Goal: Task Accomplishment & Management: Manage account settings

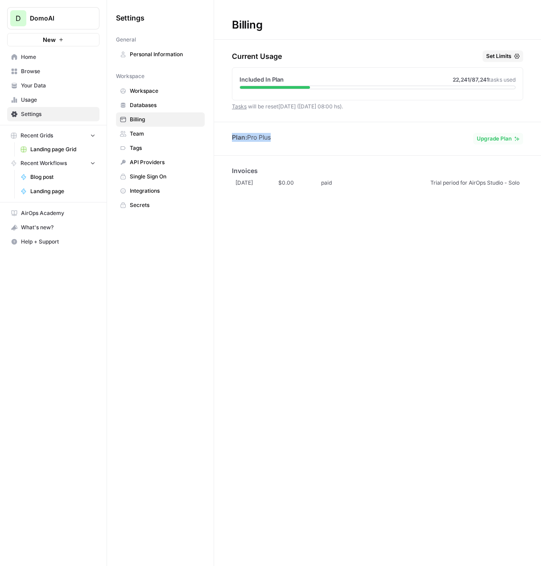
drag, startPoint x: 279, startPoint y: 137, endPoint x: 226, endPoint y: 137, distance: 52.6
click at [226, 137] on div "Plan: Pro Plus Upgrade Plan" at bounding box center [377, 139] width 327 height 12
click at [276, 137] on div "Plan: Pro Plus Upgrade Plan" at bounding box center [377, 139] width 327 height 12
drag, startPoint x: 259, startPoint y: 137, endPoint x: 223, endPoint y: 137, distance: 35.7
click at [223, 137] on div "Plan: Pro Plus Upgrade Plan" at bounding box center [377, 139] width 327 height 12
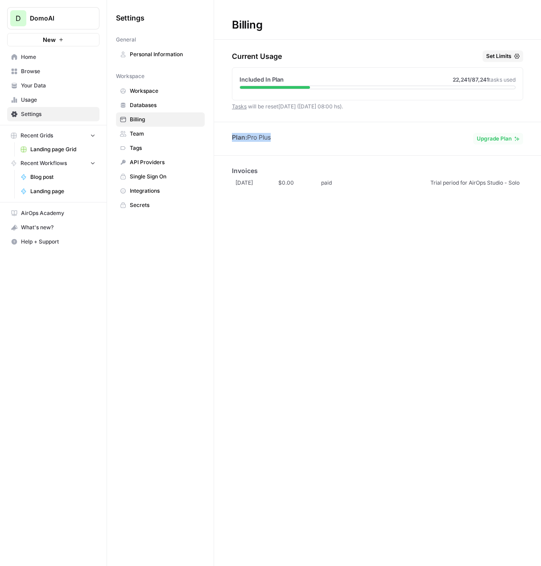
click at [351, 138] on div "Plan: Pro Plus Upgrade Plan" at bounding box center [377, 139] width 327 height 12
click at [26, 85] on span "Your Data" at bounding box center [58, 86] width 74 height 8
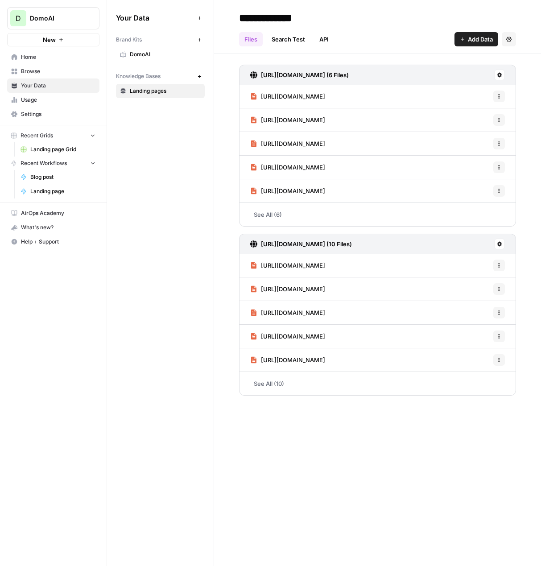
click at [45, 20] on span "DomoAI" at bounding box center [57, 18] width 54 height 9
drag, startPoint x: 54, startPoint y: 330, endPoint x: 55, endPoint y: 318, distance: 12.1
click at [55, 330] on div "D DomoAI New Home Browse Your Data Usage Settings Recent Grids Landing page Gri…" at bounding box center [53, 283] width 107 height 566
click at [44, 111] on span "Settings" at bounding box center [58, 114] width 74 height 8
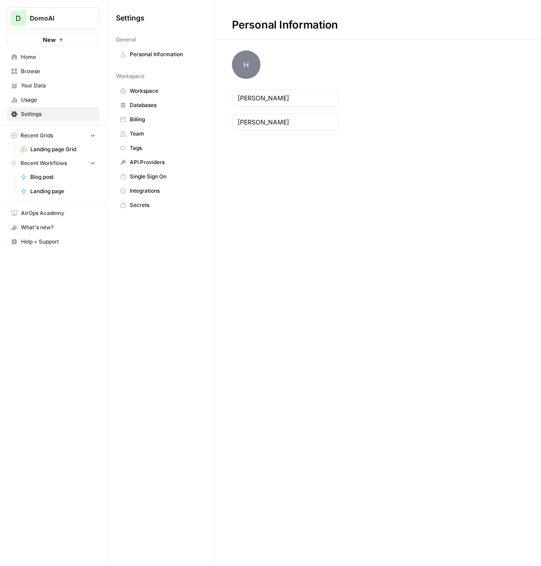
click at [142, 91] on span "Workspace" at bounding box center [165, 91] width 71 height 8
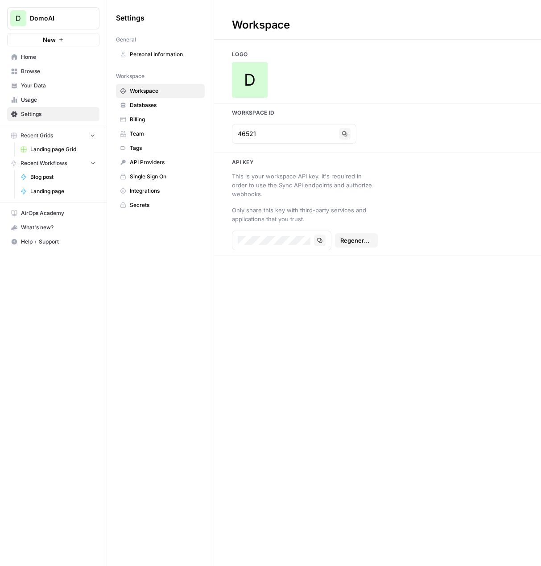
click at [149, 105] on span "Databases" at bounding box center [165, 105] width 71 height 8
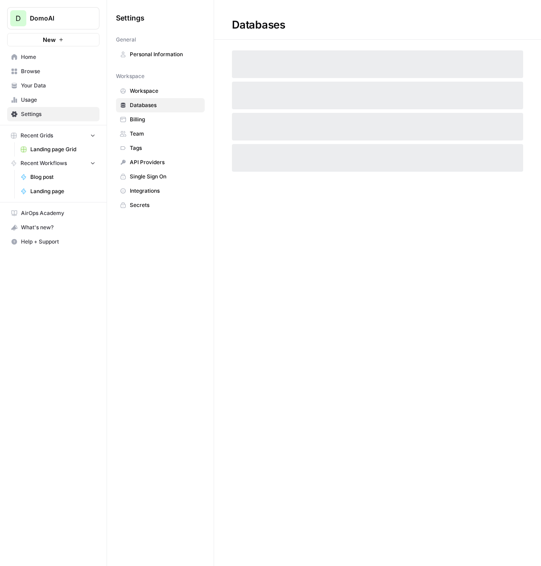
click at [150, 135] on span "Team" at bounding box center [165, 134] width 71 height 8
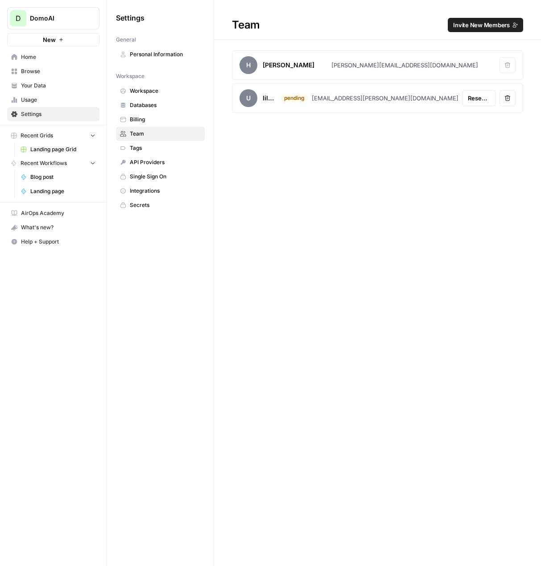
click at [488, 27] on span "Invite New Members" at bounding box center [481, 25] width 57 height 9
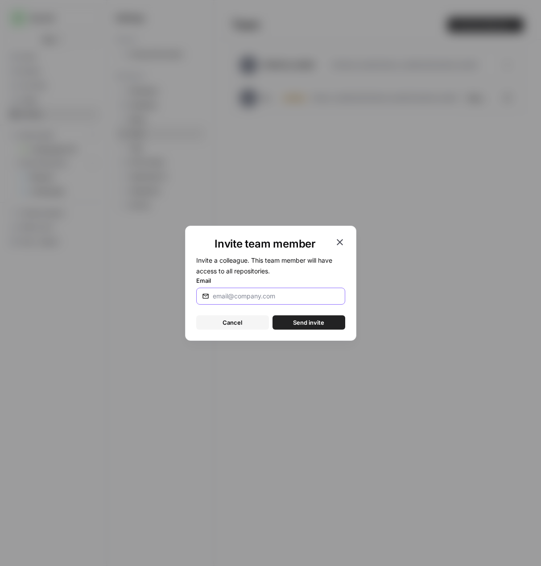
click at [257, 299] on input "Email" at bounding box center [276, 296] width 127 height 9
click at [254, 298] on input "Email" at bounding box center [276, 296] width 127 height 9
type input "[EMAIL_ADDRESS][DOMAIN_NAME]"
click at [260, 298] on input "[EMAIL_ADDRESS][DOMAIN_NAME]" at bounding box center [276, 296] width 127 height 9
click at [258, 297] on input "[EMAIL_ADDRESS][DOMAIN_NAME]" at bounding box center [276, 296] width 127 height 9
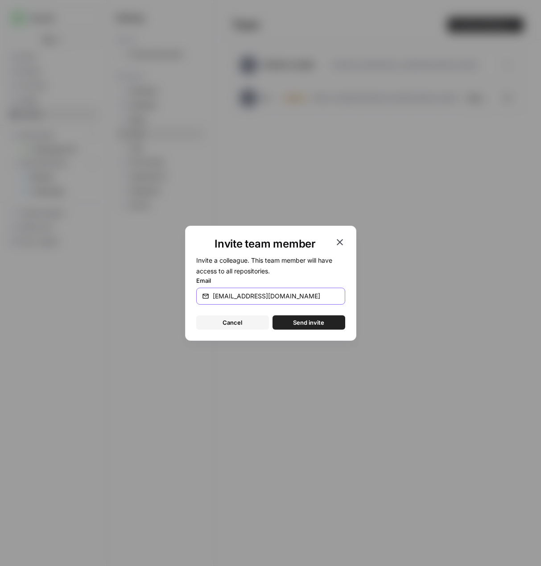
click at [258, 297] on input "[EMAIL_ADDRESS][DOMAIN_NAME]" at bounding box center [276, 296] width 127 height 9
click at [308, 326] on span "Send invite" at bounding box center [308, 322] width 31 height 9
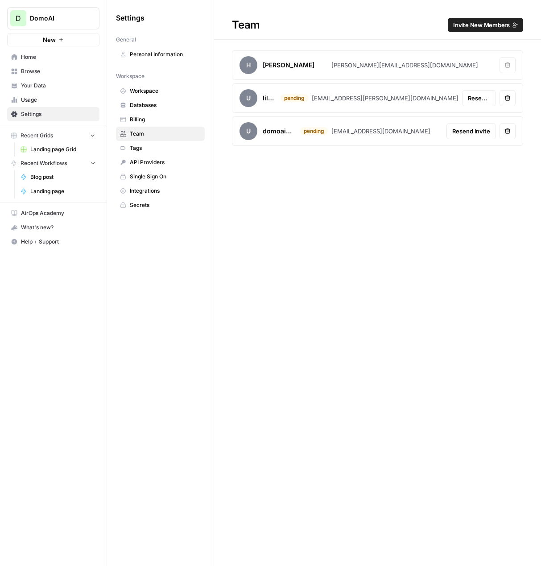
click at [490, 25] on span "Invite New Members" at bounding box center [481, 25] width 57 height 9
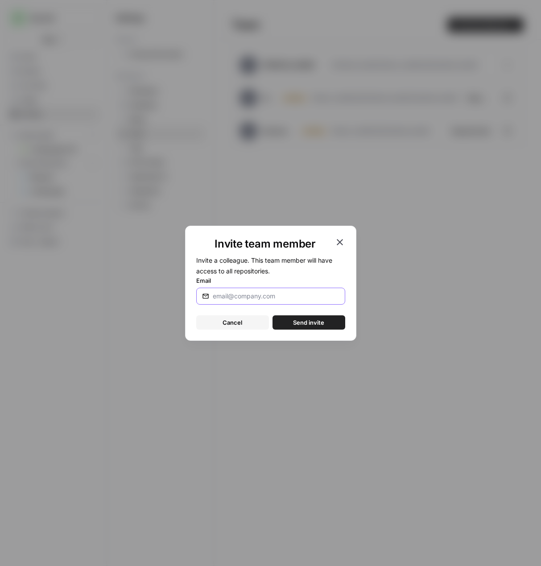
click at [253, 292] on input "Email" at bounding box center [276, 296] width 127 height 9
paste input "[PERSON_NAME][EMAIL_ADDRESS][DOMAIN_NAME]"
type input "[PERSON_NAME][EMAIL_ADDRESS][DOMAIN_NAME]"
click at [223, 310] on form "Invite a colleague. This team member will have access to all repositories. Emai…" at bounding box center [270, 292] width 149 height 75
click at [316, 321] on span "Send invite" at bounding box center [308, 322] width 31 height 9
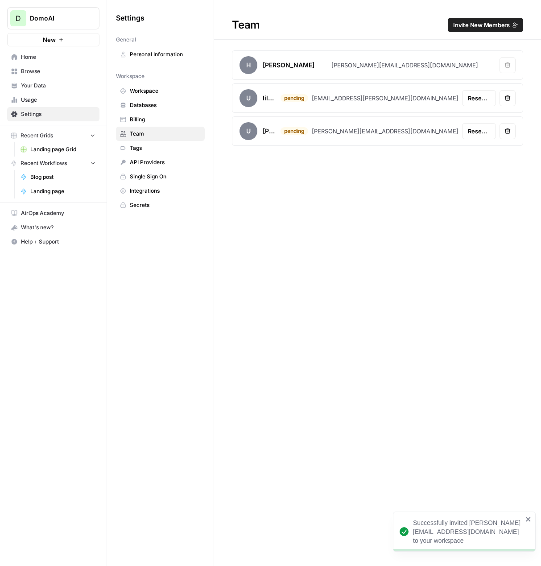
click at [488, 23] on span "Invite New Members" at bounding box center [481, 25] width 57 height 9
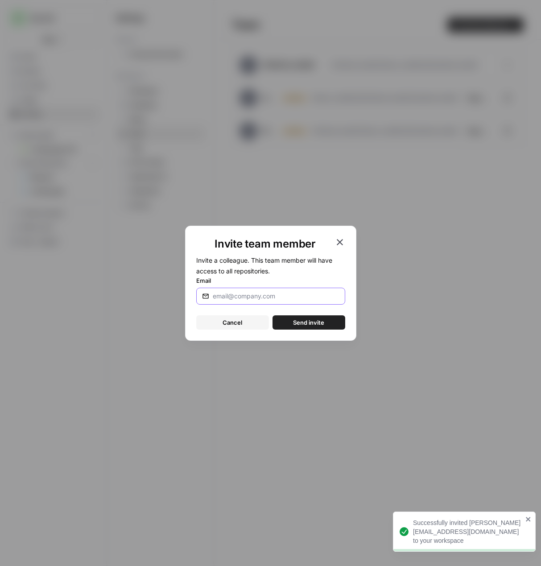
drag, startPoint x: 285, startPoint y: 293, endPoint x: 287, endPoint y: 298, distance: 5.6
click at [287, 298] on input "Email" at bounding box center [276, 296] width 127 height 9
paste input "[EMAIL_ADDRESS][DOMAIN_NAME]"
type input "[EMAIL_ADDRESS][DOMAIN_NAME]"
click at [307, 325] on span "Send invite" at bounding box center [308, 322] width 31 height 9
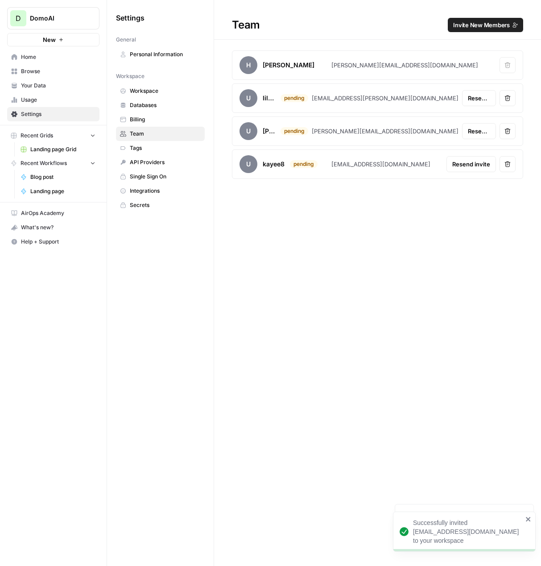
click at [478, 23] on span "Invite New Members" at bounding box center [481, 25] width 57 height 9
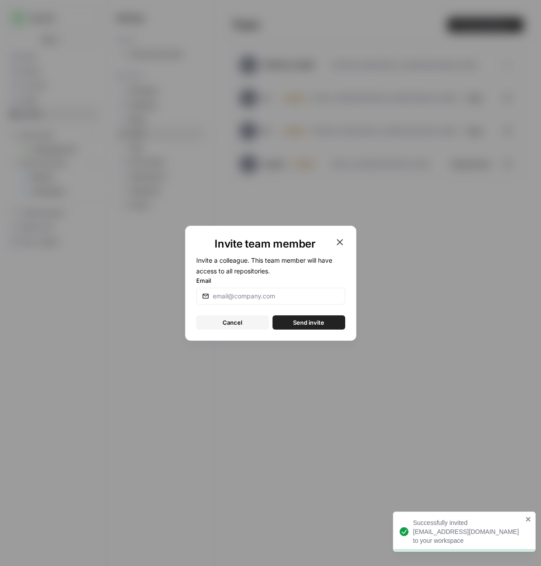
click at [265, 301] on div at bounding box center [270, 296] width 149 height 17
paste input "[EMAIL_ADDRESS][DOMAIN_NAME]"
type input "[EMAIL_ADDRESS][DOMAIN_NAME]"
click at [317, 329] on button "Send invite" at bounding box center [309, 322] width 73 height 14
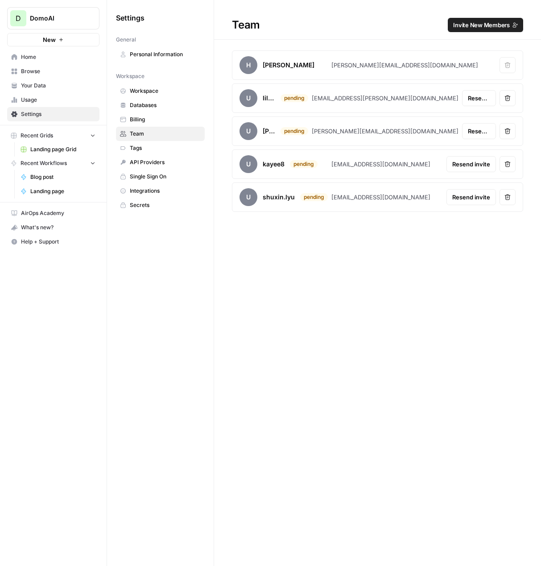
click at [137, 132] on span "Team" at bounding box center [165, 134] width 71 height 8
click at [138, 91] on span "Workspace" at bounding box center [165, 91] width 71 height 8
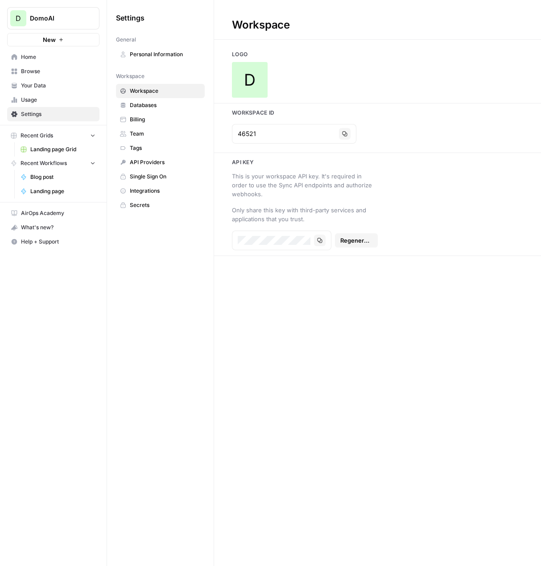
click at [137, 137] on span "Team" at bounding box center [165, 134] width 71 height 8
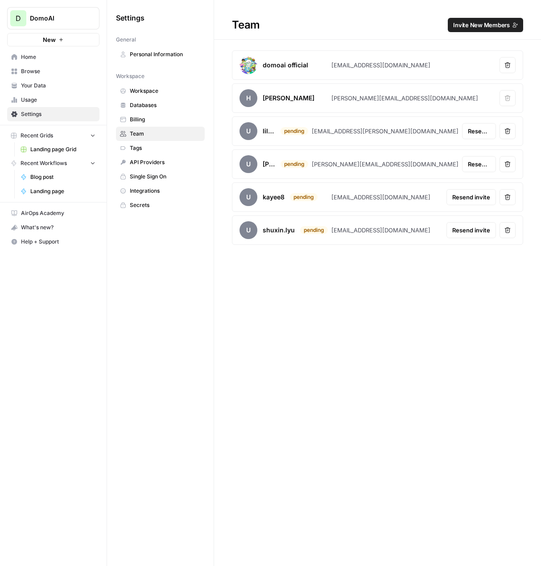
click at [312, 63] on div "domoai official" at bounding box center [286, 65] width 92 height 18
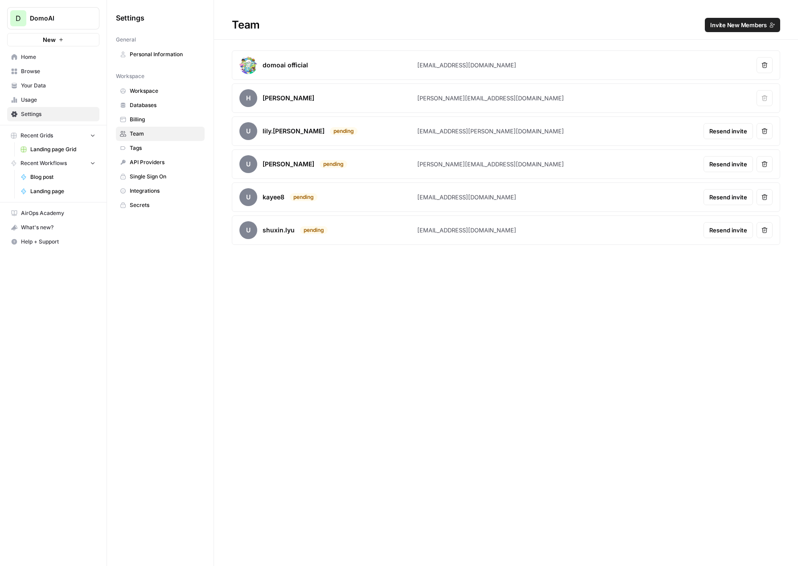
click at [384, 66] on div "domoai official" at bounding box center [329, 65] width 178 height 18
click at [275, 65] on div "domoai official" at bounding box center [286, 65] width 46 height 9
click at [285, 112] on article "H [PERSON_NAME] [PERSON_NAME][EMAIL_ADDRESS][DOMAIN_NAME] Remove user" at bounding box center [506, 97] width 549 height 29
click at [244, 67] on img at bounding box center [249, 65] width 18 height 18
click at [159, 53] on span "Personal Information" at bounding box center [165, 54] width 71 height 8
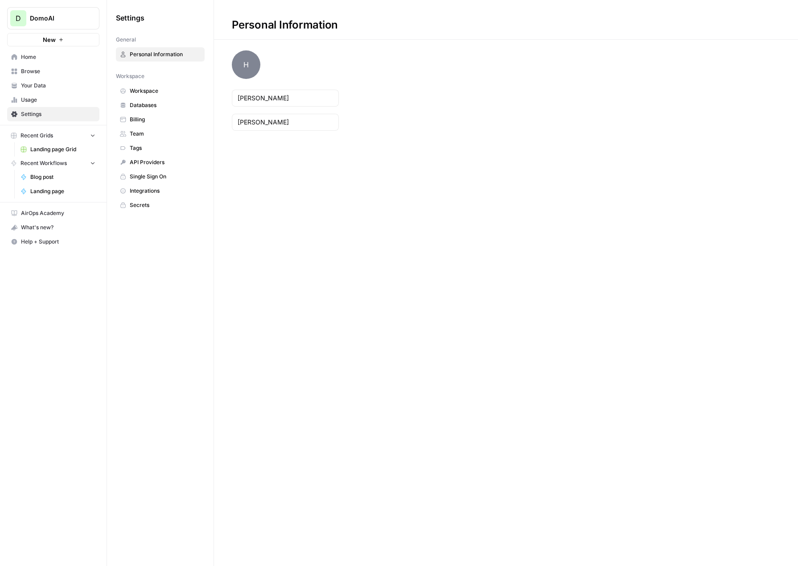
click at [144, 93] on span "Workspace" at bounding box center [165, 91] width 71 height 8
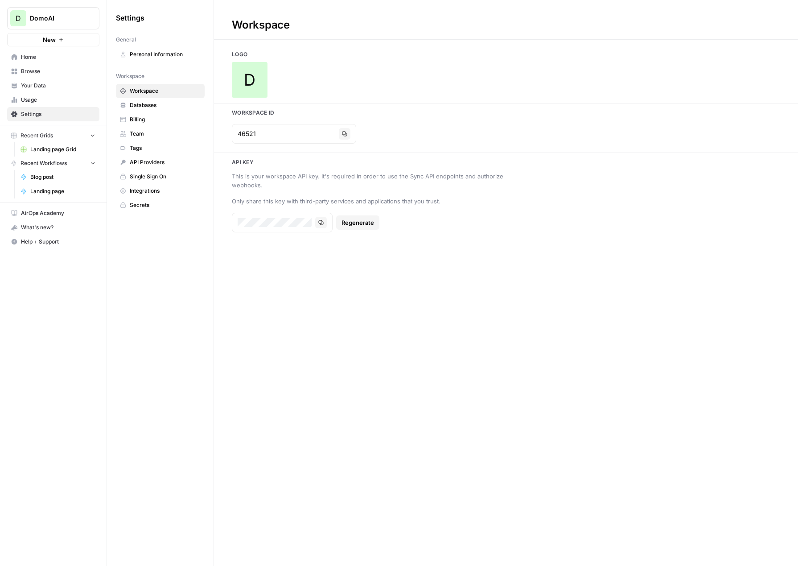
click at [142, 108] on span "Databases" at bounding box center [165, 105] width 71 height 8
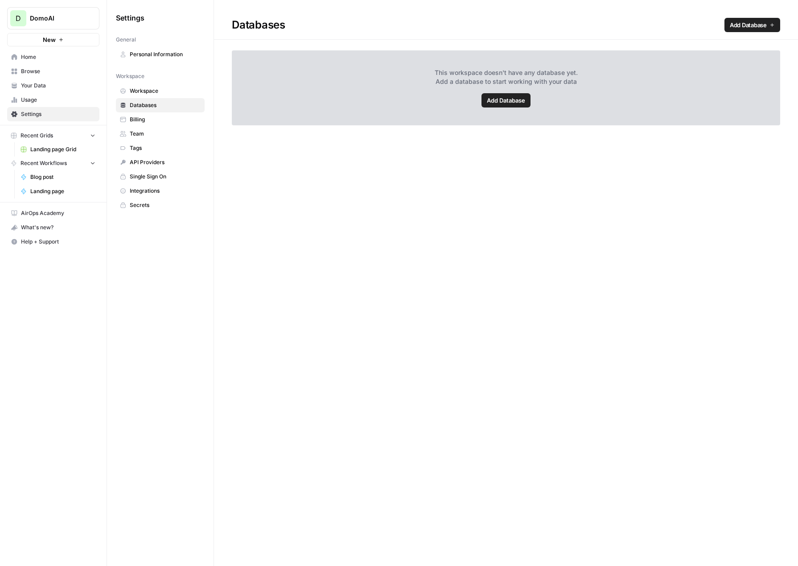
click at [142, 116] on span "Billing" at bounding box center [165, 120] width 71 height 8
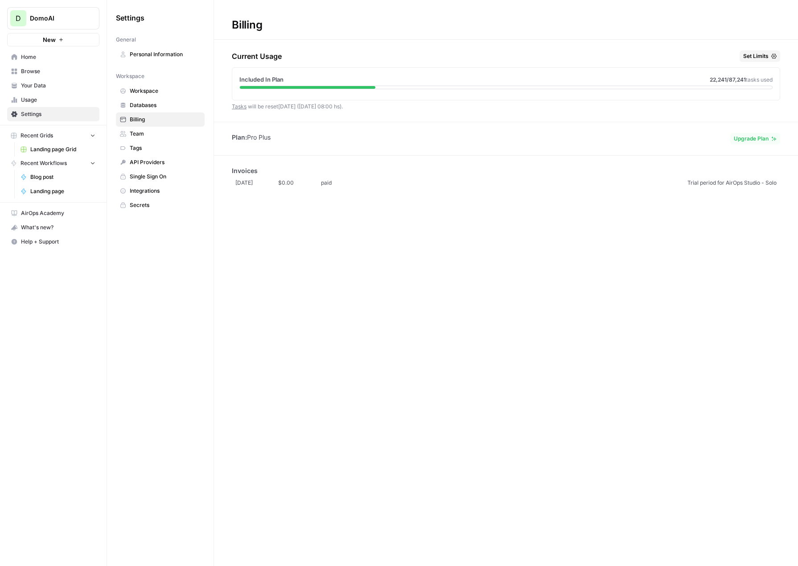
click at [141, 130] on span "Team" at bounding box center [165, 134] width 71 height 8
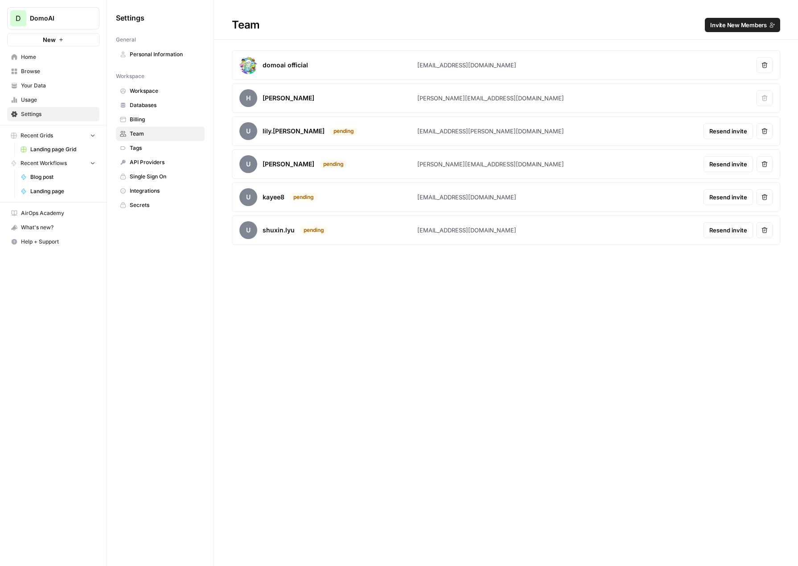
click at [138, 152] on span "Tags" at bounding box center [165, 148] width 71 height 8
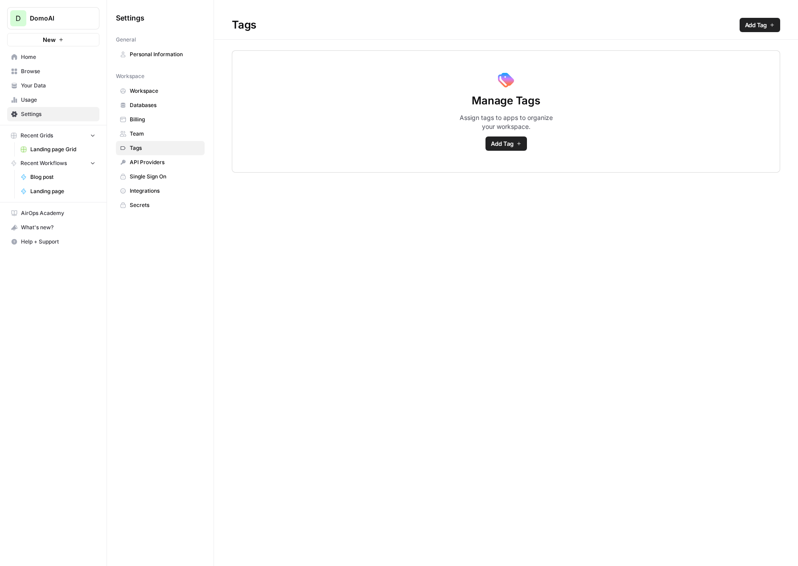
click at [141, 165] on span "API Providers" at bounding box center [165, 162] width 71 height 8
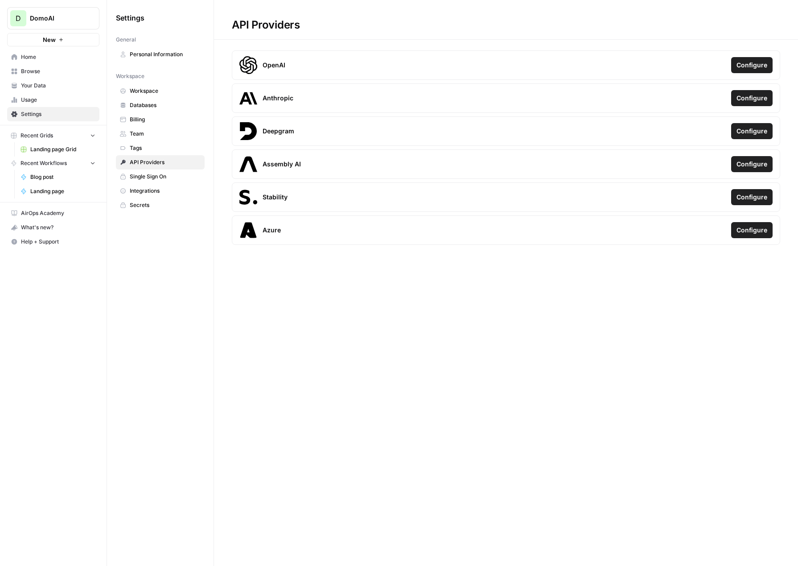
click at [140, 208] on span "Secrets" at bounding box center [165, 205] width 71 height 8
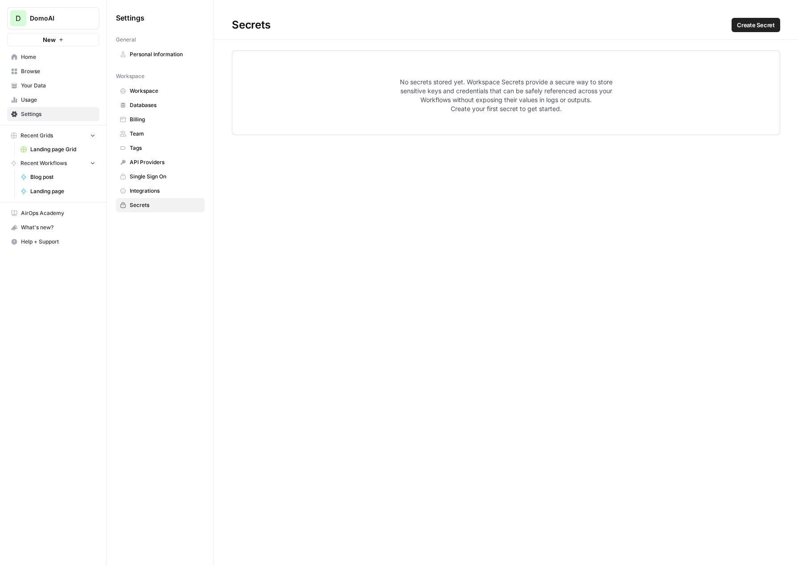
click at [140, 199] on link "Secrets" at bounding box center [160, 205] width 89 height 14
click at [139, 193] on span "Integrations" at bounding box center [165, 191] width 71 height 8
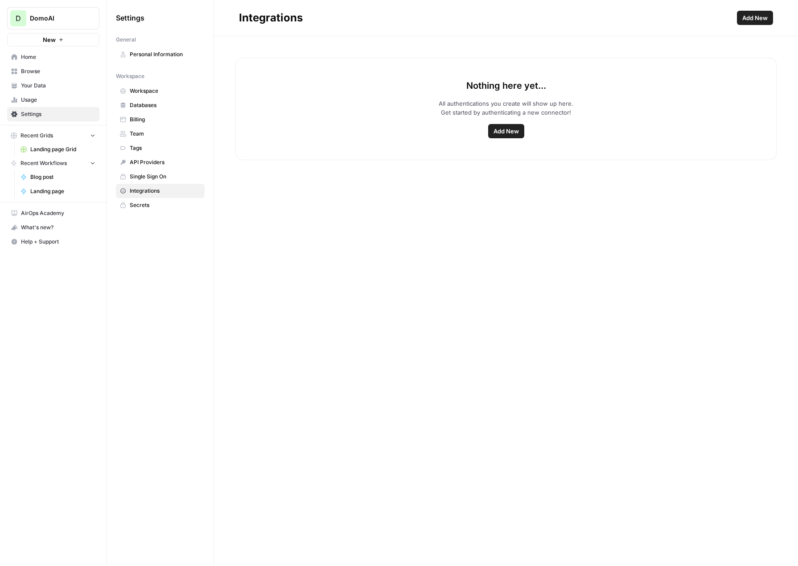
click at [45, 88] on span "Your Data" at bounding box center [58, 86] width 74 height 8
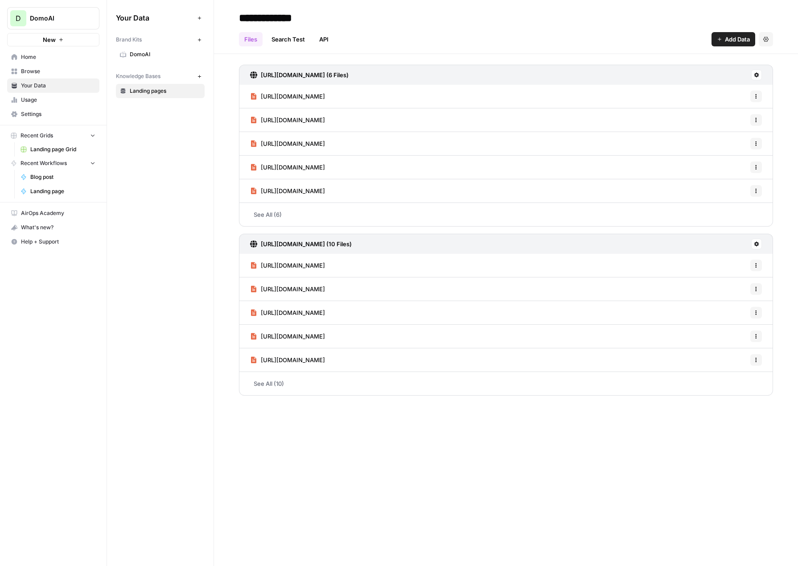
click at [32, 73] on span "Browse" at bounding box center [58, 71] width 74 height 8
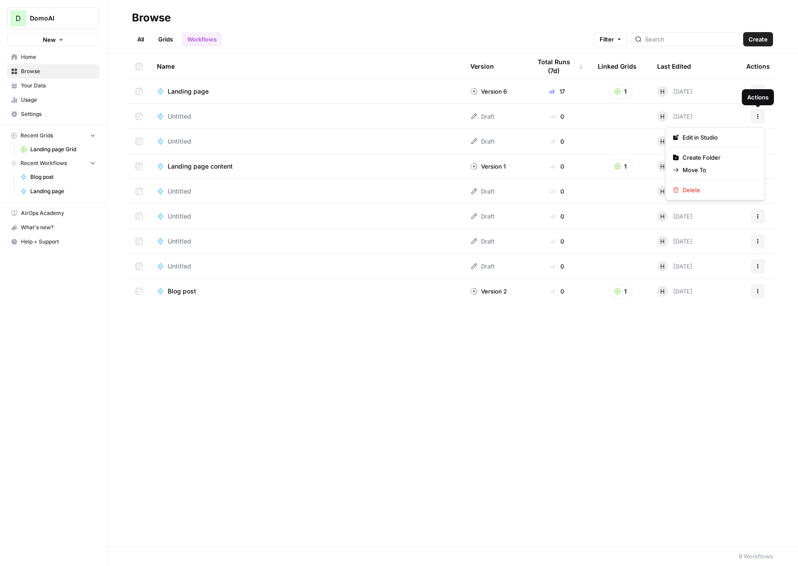
click at [541, 116] on button "Actions" at bounding box center [758, 116] width 14 height 14
click at [541, 193] on span "Delete" at bounding box center [718, 190] width 71 height 9
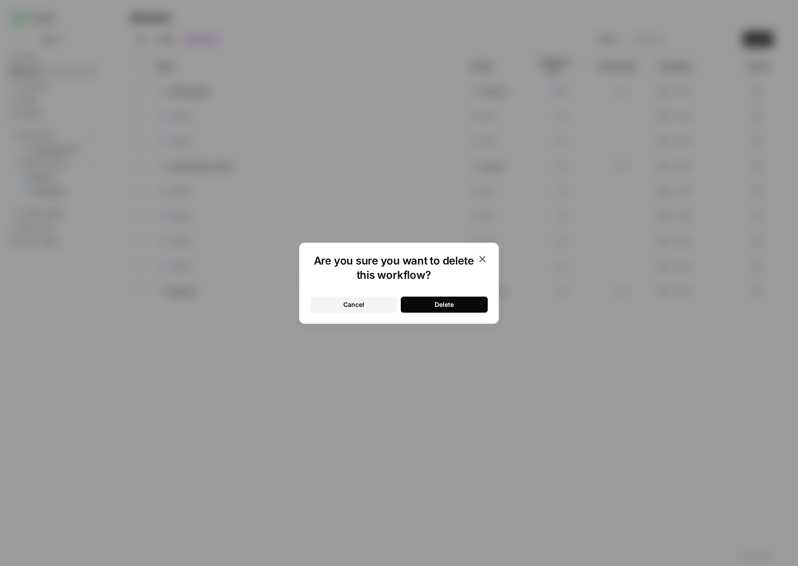
click at [462, 309] on button "Delete" at bounding box center [444, 305] width 87 height 16
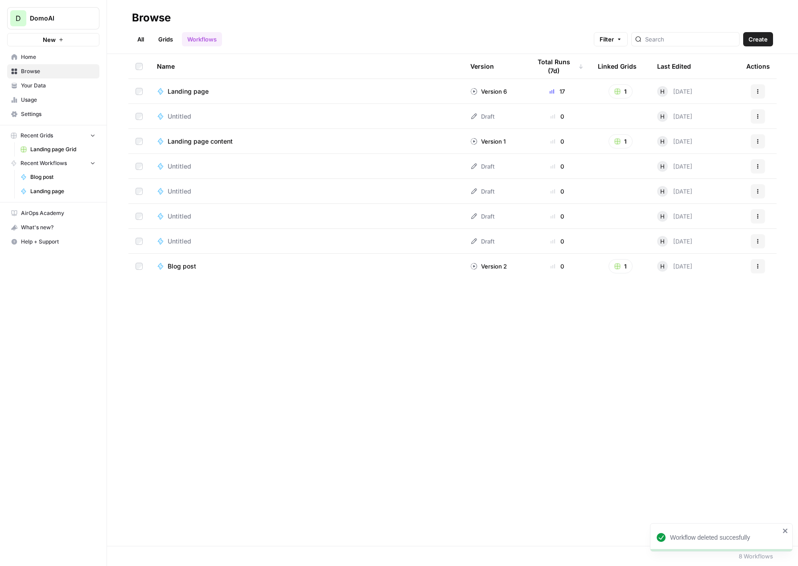
click at [541, 116] on div "Actions" at bounding box center [758, 122] width 29 height 14
click at [541, 168] on div "Actions" at bounding box center [758, 172] width 21 height 9
click at [541, 195] on button "Actions" at bounding box center [758, 191] width 14 height 14
click at [541, 262] on span "Delete" at bounding box center [718, 265] width 71 height 9
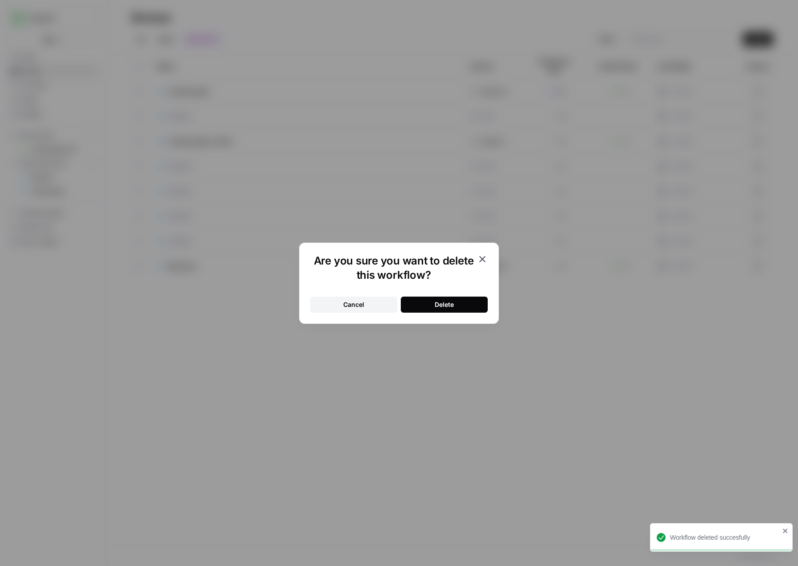
click at [464, 301] on button "Delete" at bounding box center [444, 305] width 87 height 16
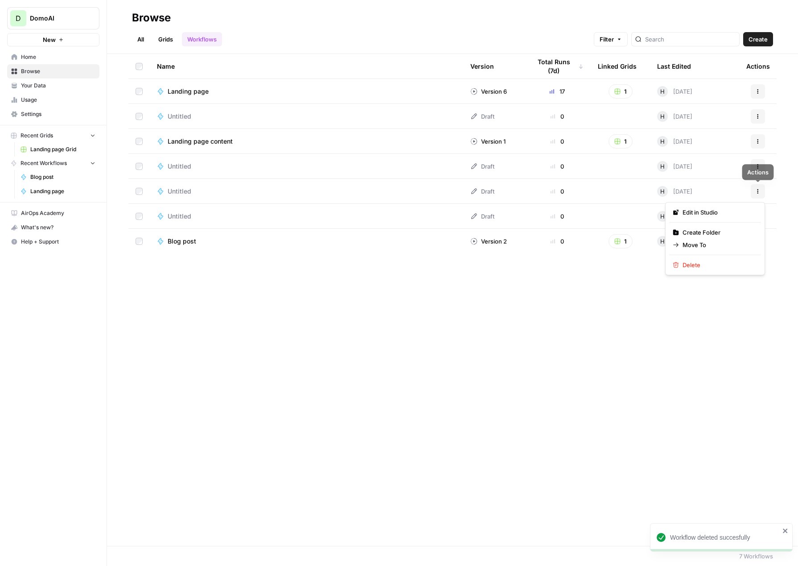
click at [541, 191] on icon "button" at bounding box center [758, 191] width 5 height 5
click at [541, 267] on span "Delete" at bounding box center [718, 265] width 71 height 9
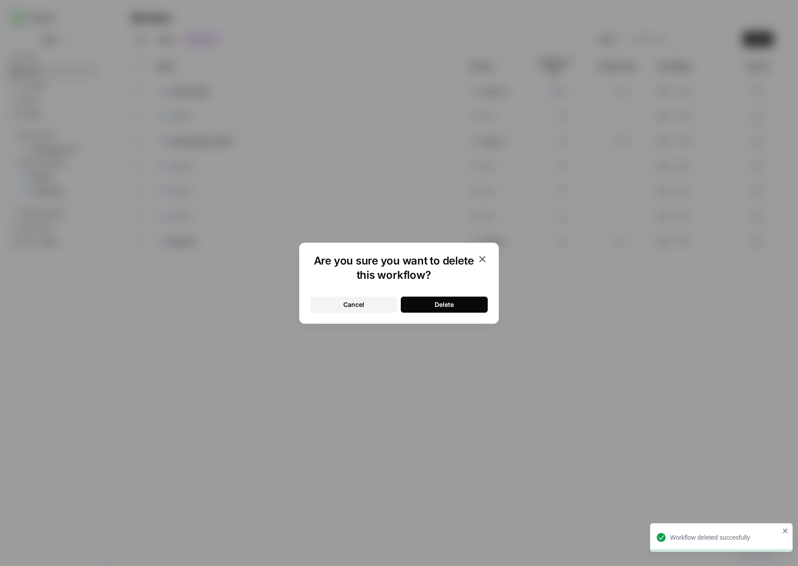
click at [463, 303] on button "Delete" at bounding box center [444, 305] width 87 height 16
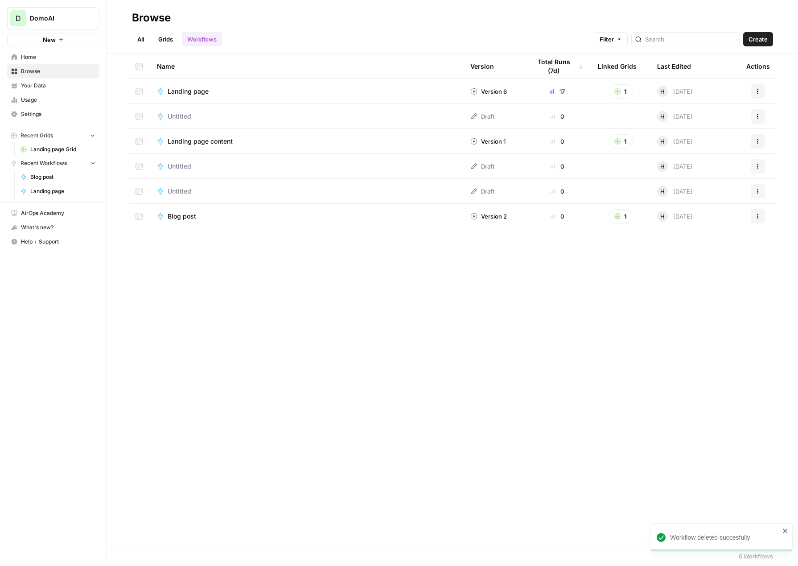
click at [541, 165] on icon "button" at bounding box center [758, 166] width 5 height 5
click at [541, 242] on div "Delete" at bounding box center [715, 240] width 85 height 9
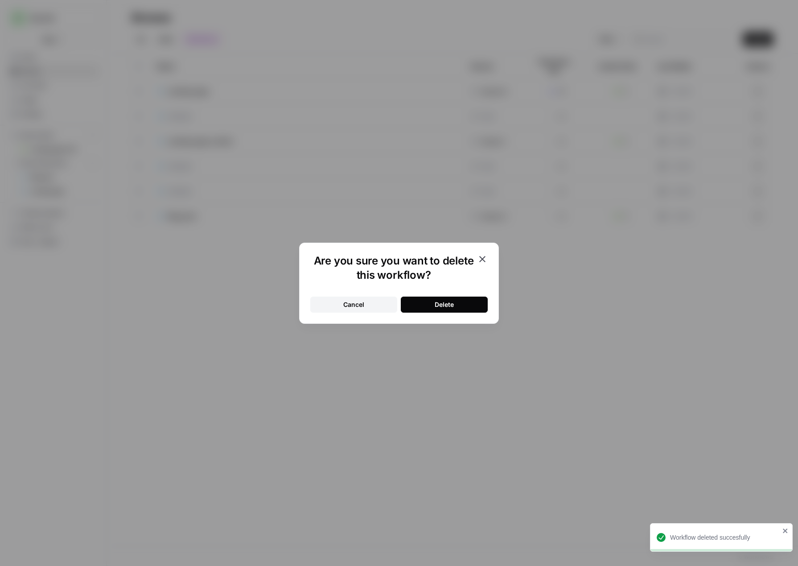
click at [473, 302] on button "Delete" at bounding box center [444, 305] width 87 height 16
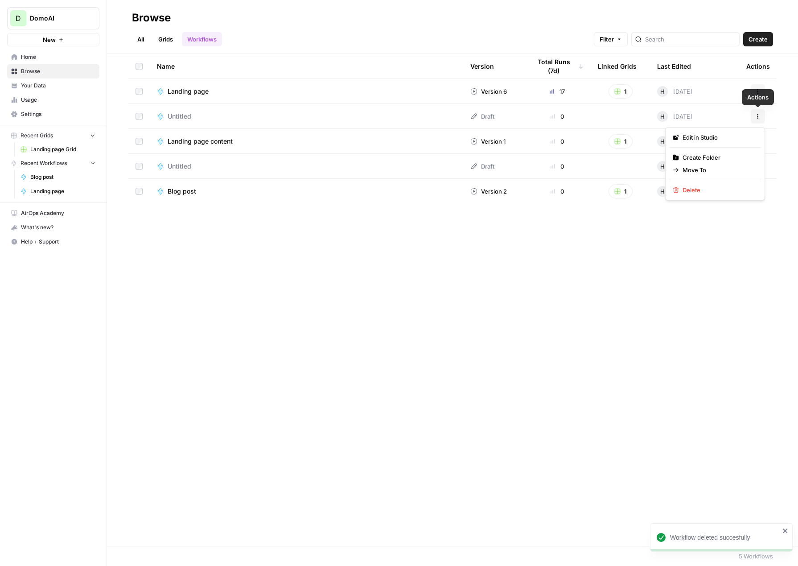
click at [541, 116] on icon "button" at bounding box center [758, 116] width 5 height 5
click at [541, 190] on span "Delete" at bounding box center [718, 190] width 71 height 9
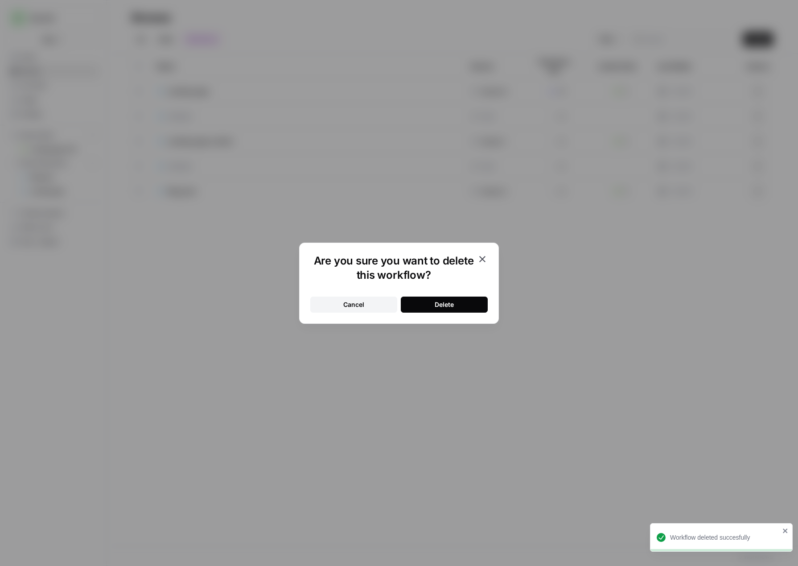
click at [456, 306] on button "Delete" at bounding box center [444, 305] width 87 height 16
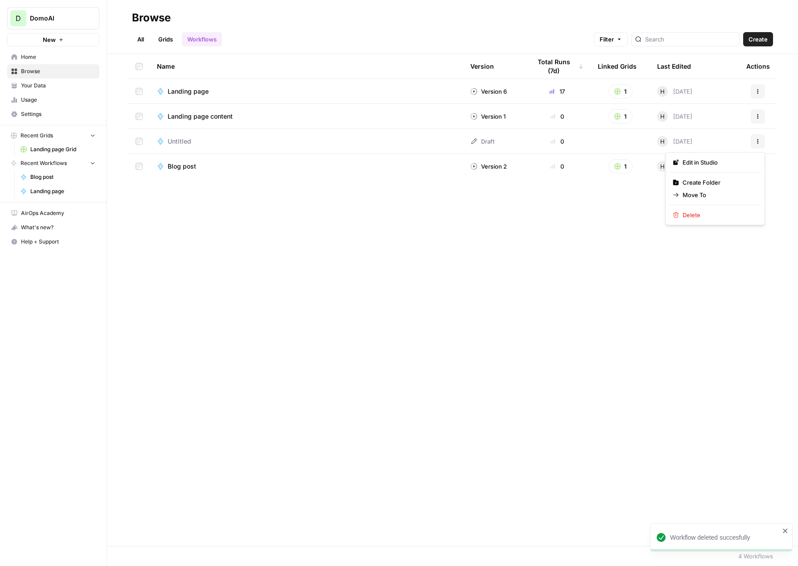
click at [541, 144] on button "Actions" at bounding box center [758, 141] width 14 height 14
click at [541, 215] on span "Delete" at bounding box center [718, 215] width 71 height 9
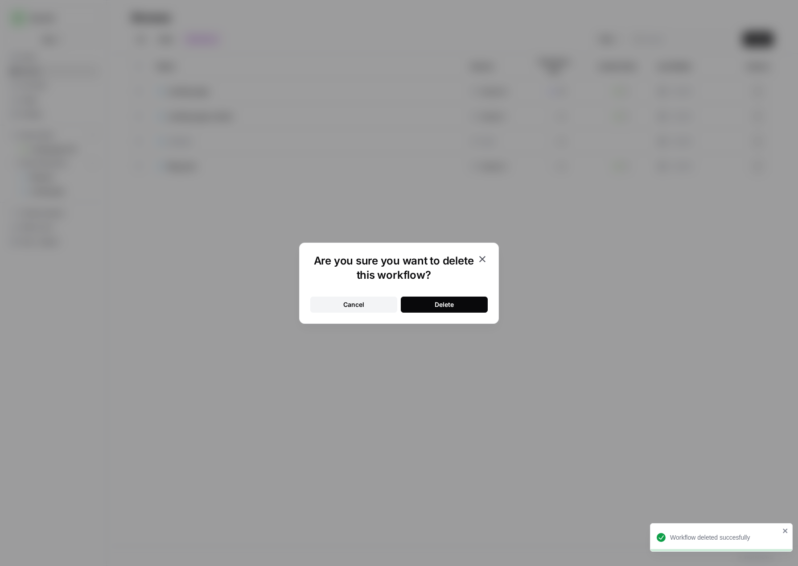
click at [455, 302] on button "Delete" at bounding box center [444, 305] width 87 height 16
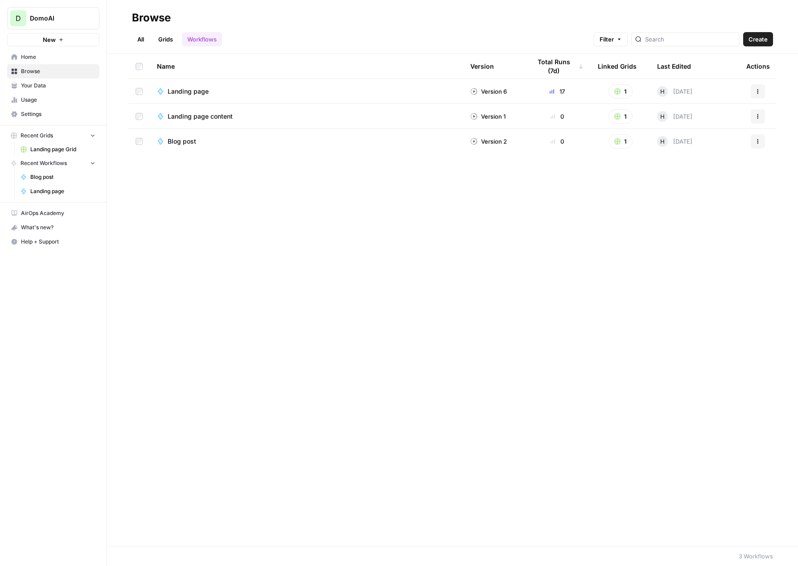
click at [50, 176] on span "Blog post" at bounding box center [62, 177] width 65 height 8
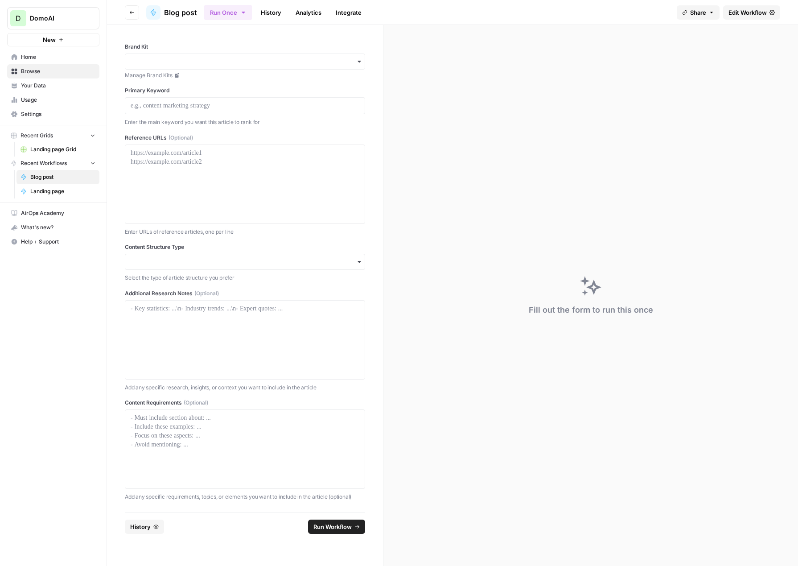
click at [37, 39] on button "New" at bounding box center [53, 39] width 92 height 13
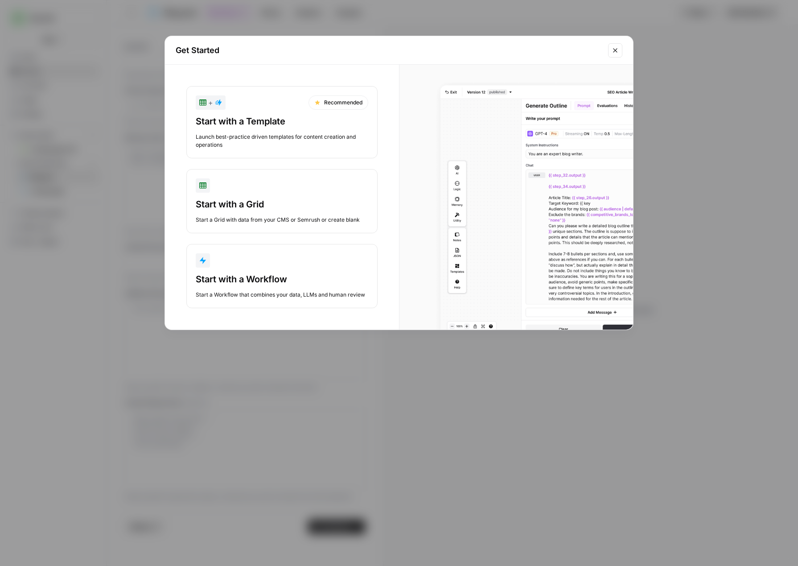
click at [223, 274] on div "Start with a Workflow" at bounding box center [282, 279] width 173 height 12
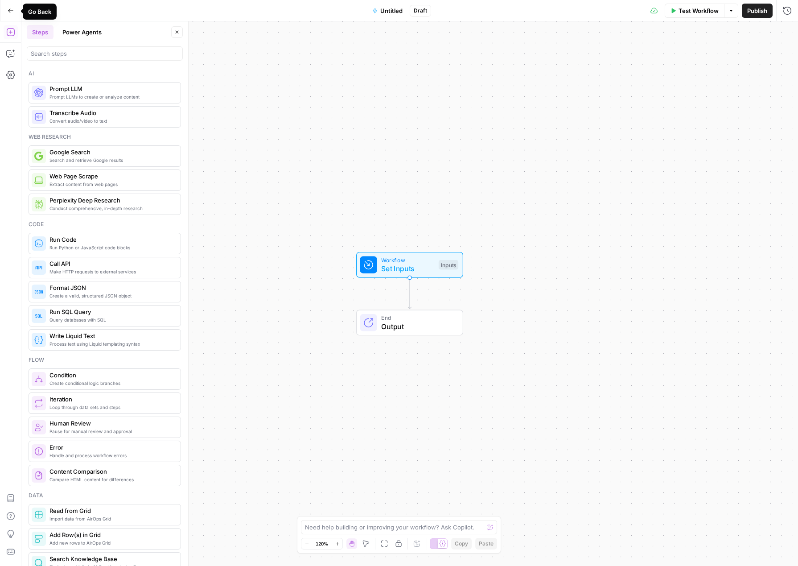
click at [14, 12] on button "Go Back" at bounding box center [11, 11] width 16 height 16
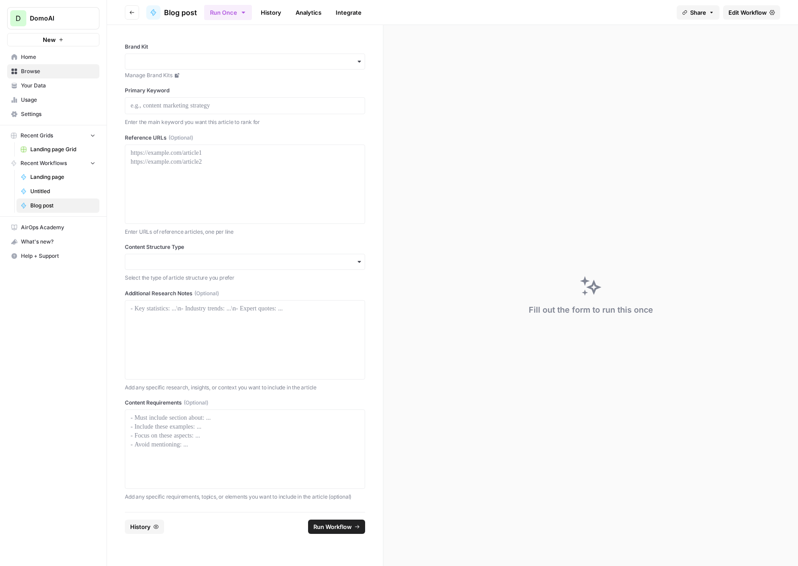
click at [32, 112] on span "Settings" at bounding box center [58, 114] width 74 height 8
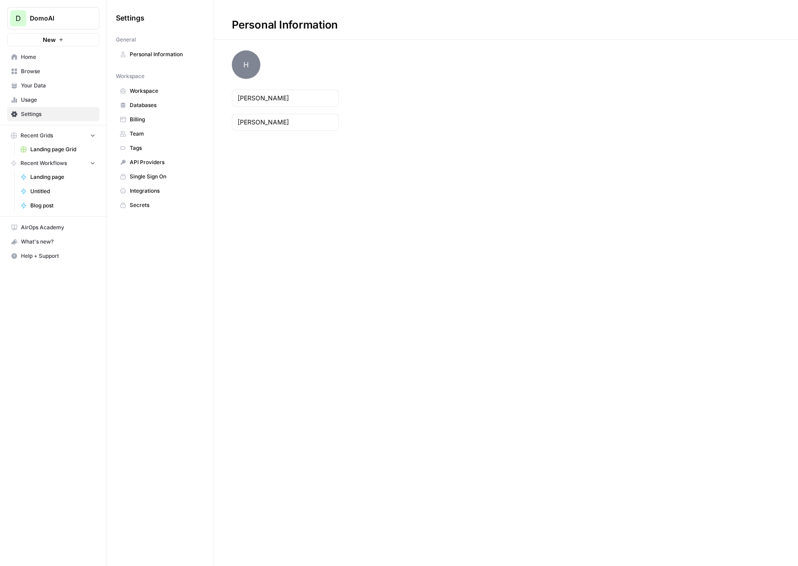
click at [27, 82] on span "Your Data" at bounding box center [58, 86] width 74 height 8
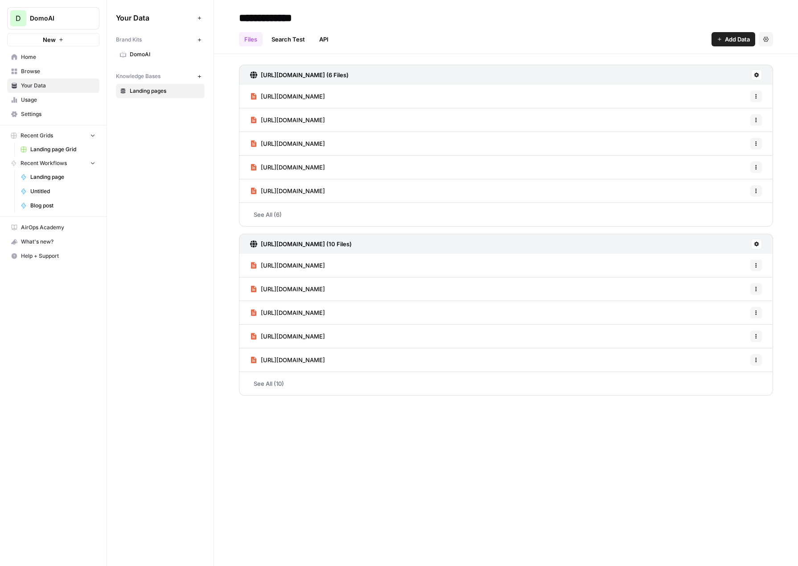
click at [34, 114] on span "Settings" at bounding box center [58, 114] width 74 height 8
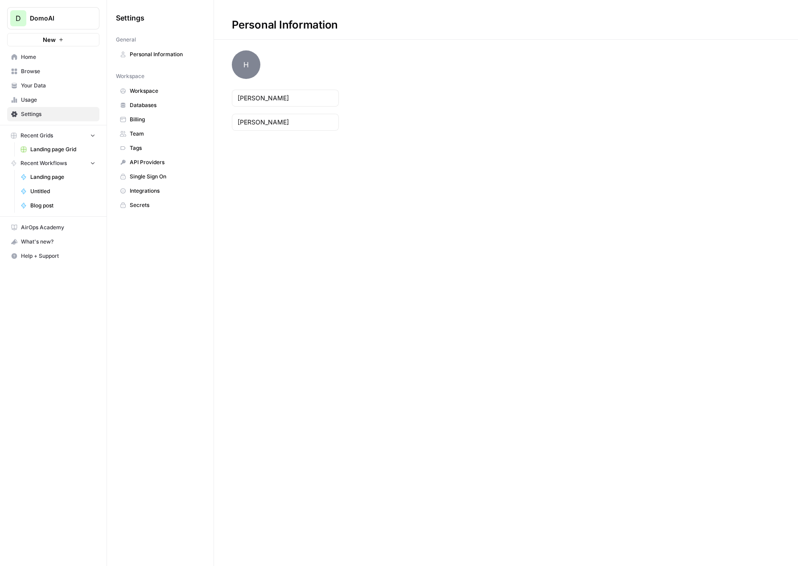
click at [137, 104] on span "Databases" at bounding box center [165, 105] width 71 height 8
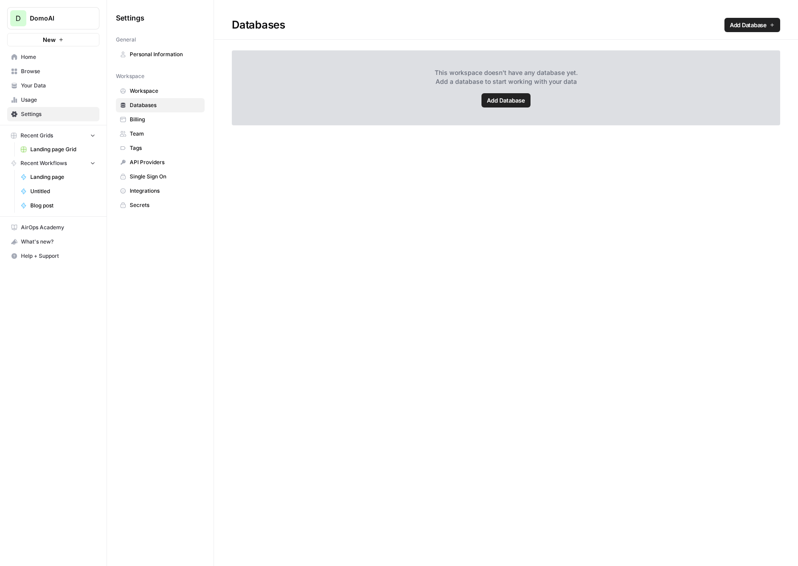
click at [141, 123] on span "Billing" at bounding box center [165, 120] width 71 height 8
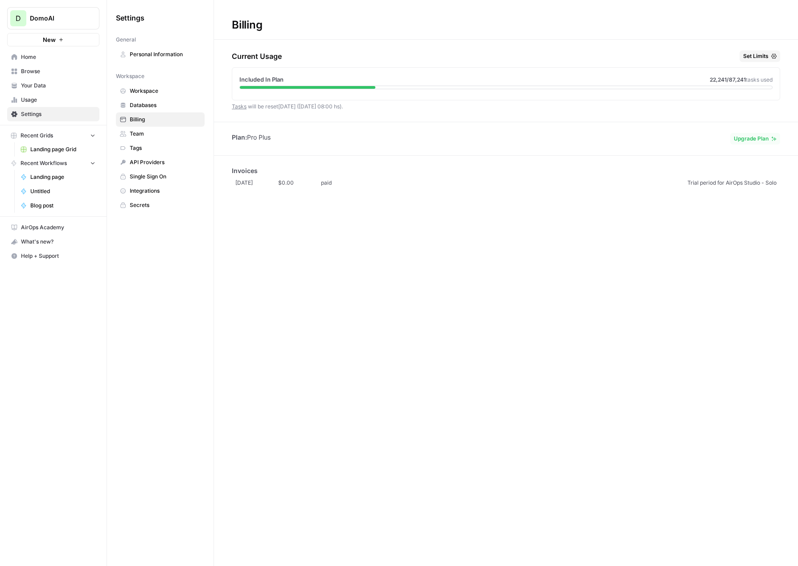
click at [143, 137] on span "Team" at bounding box center [165, 134] width 71 height 8
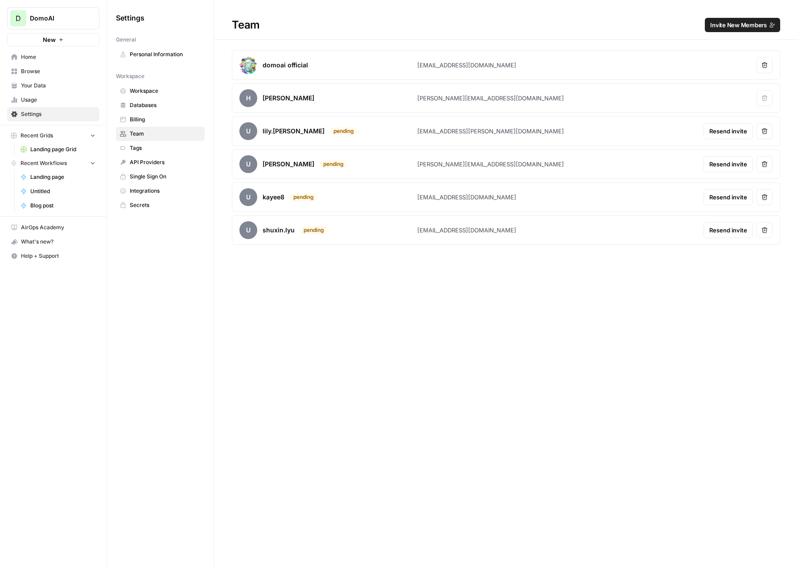
click at [141, 155] on link "API Providers" at bounding box center [160, 162] width 89 height 14
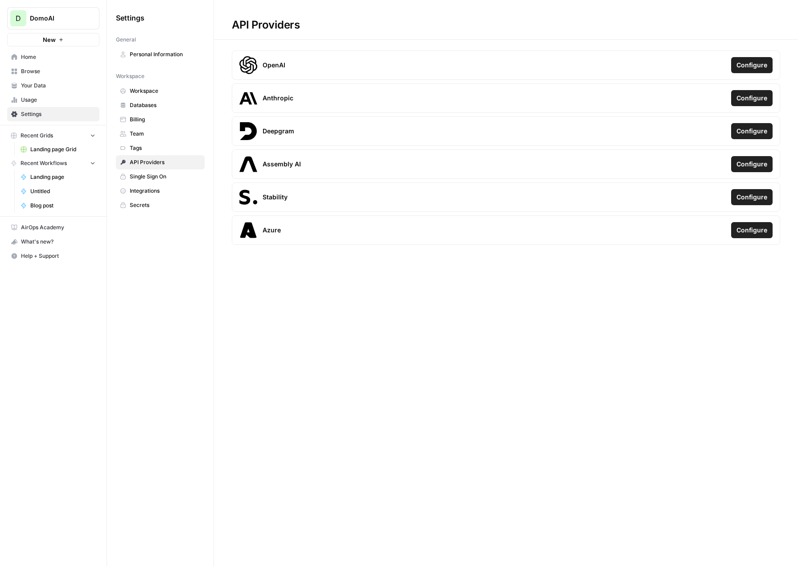
click at [145, 171] on link "Single Sign On" at bounding box center [160, 177] width 89 height 14
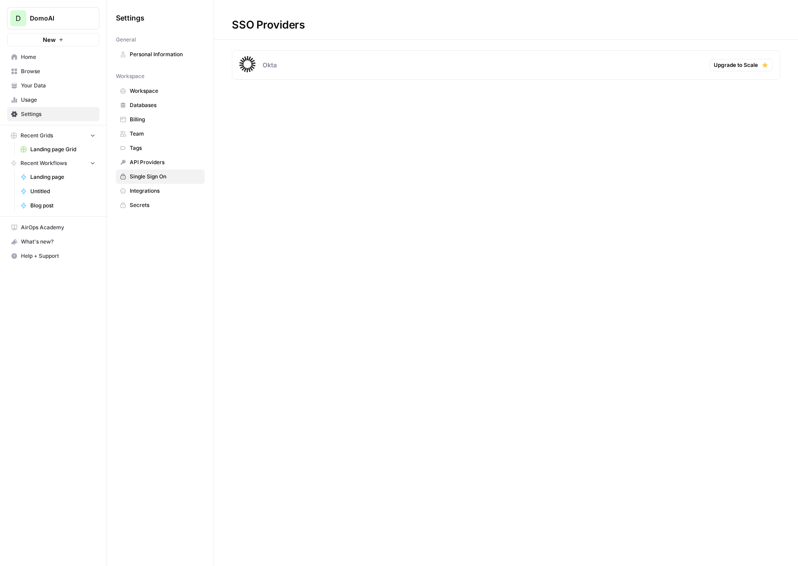
click at [145, 192] on span "Integrations" at bounding box center [165, 191] width 71 height 8
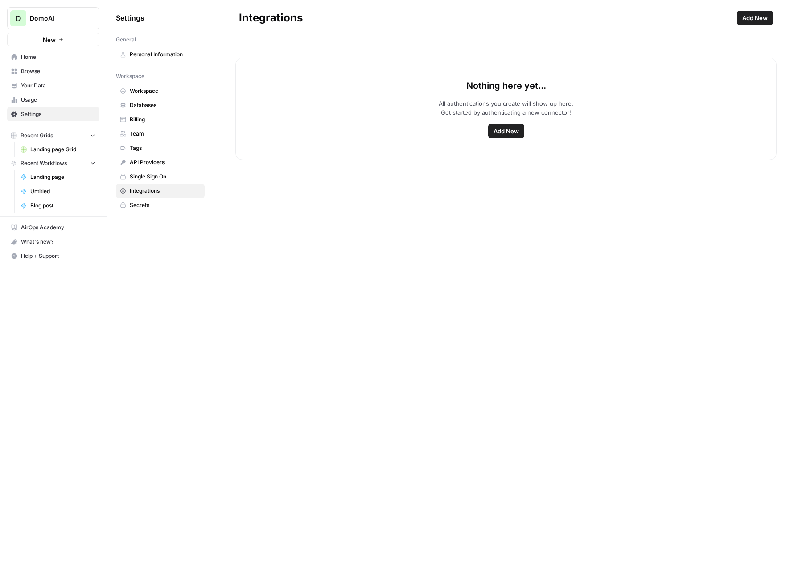
click at [143, 208] on span "Secrets" at bounding box center [165, 205] width 71 height 8
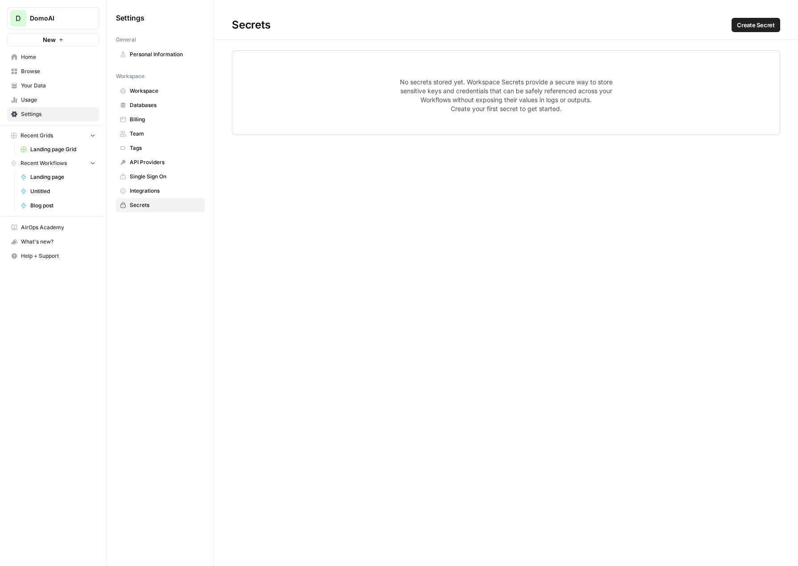
click at [141, 56] on span "Personal Information" at bounding box center [165, 54] width 71 height 8
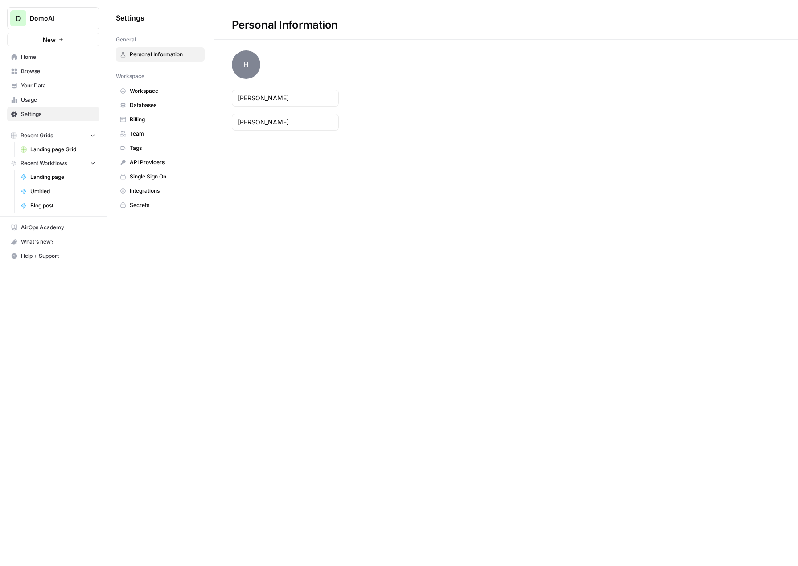
click at [50, 152] on span "Landing page Grid" at bounding box center [62, 149] width 65 height 8
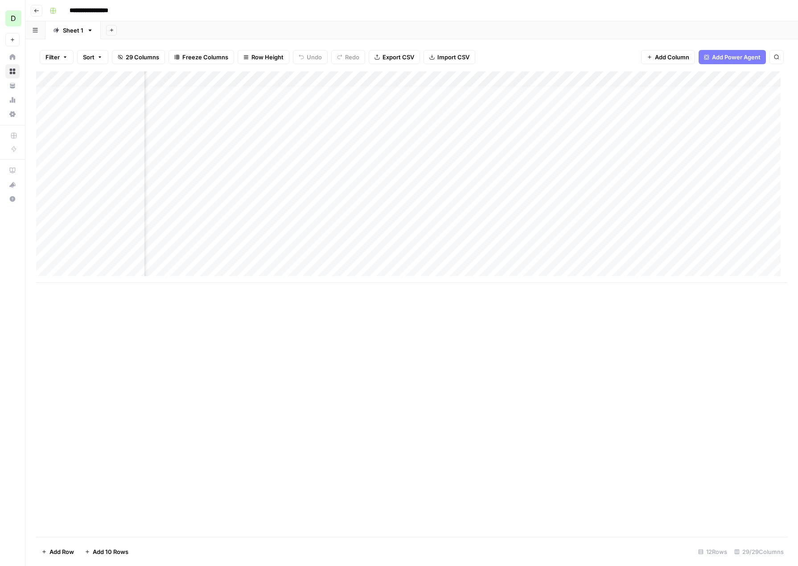
scroll to position [7, 0]
click at [39, 18] on header "**********" at bounding box center [411, 10] width 773 height 21
click at [36, 13] on button "Go back" at bounding box center [37, 11] width 12 height 12
